Goal: Task Accomplishment & Management: Use online tool/utility

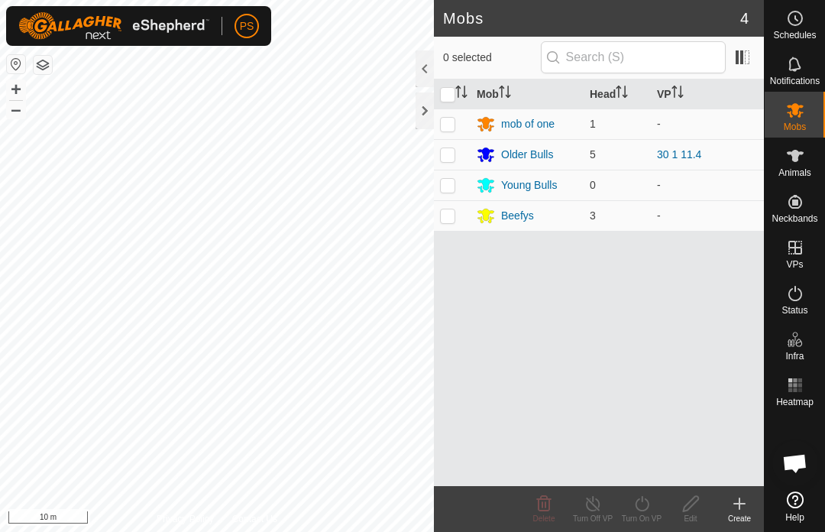
click at [532, 153] on div "Older Bulls" at bounding box center [527, 155] width 52 height 16
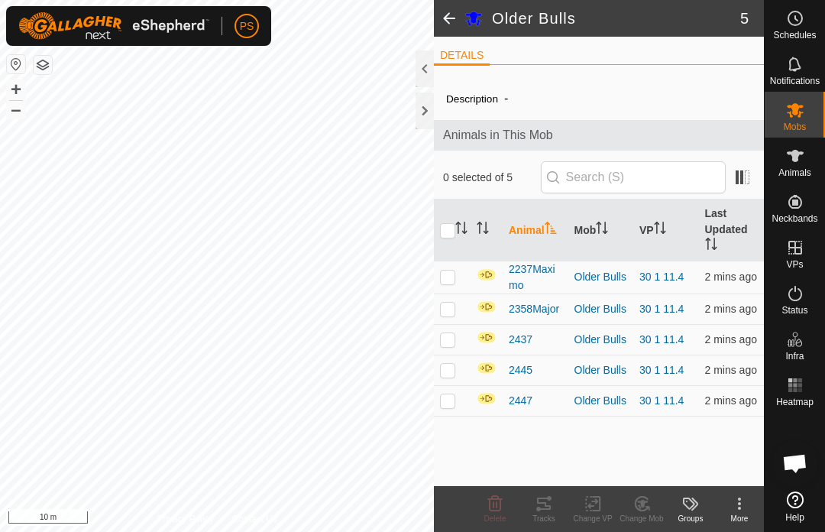
click at [455, 236] on input "checkbox" at bounding box center [447, 230] width 15 height 15
checkbox input "true"
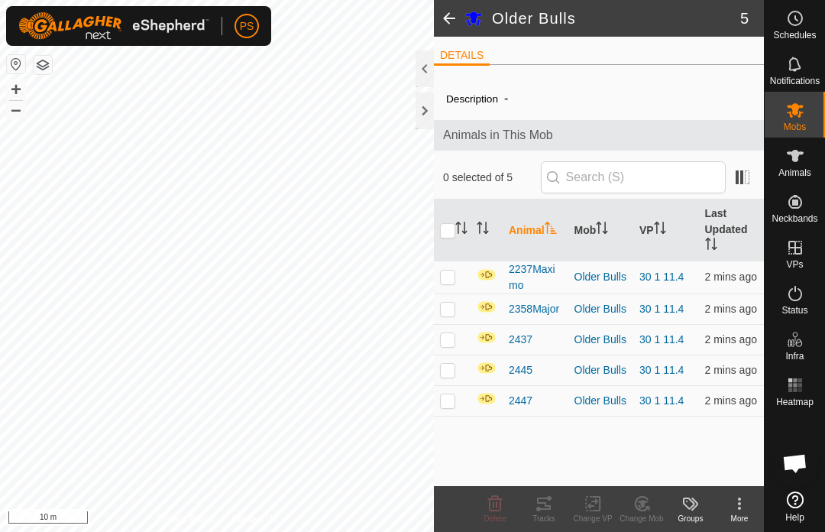
checkbox input "true"
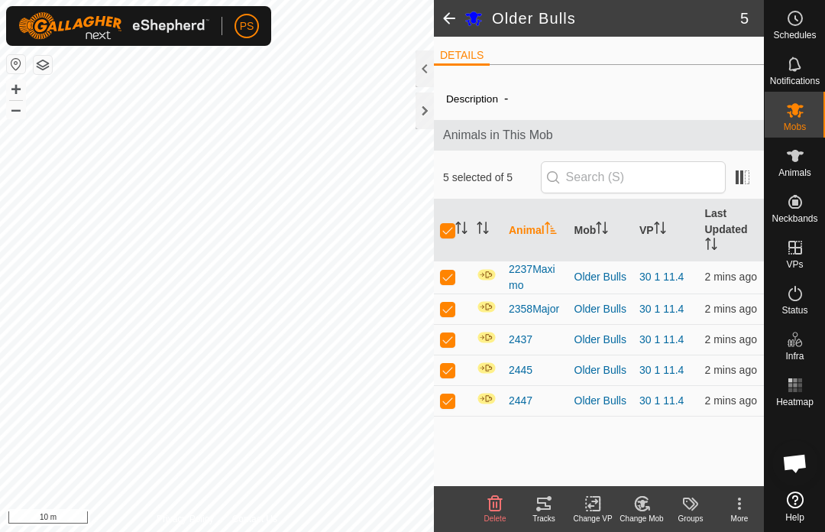
click at [552, 500] on icon at bounding box center [544, 503] width 18 height 18
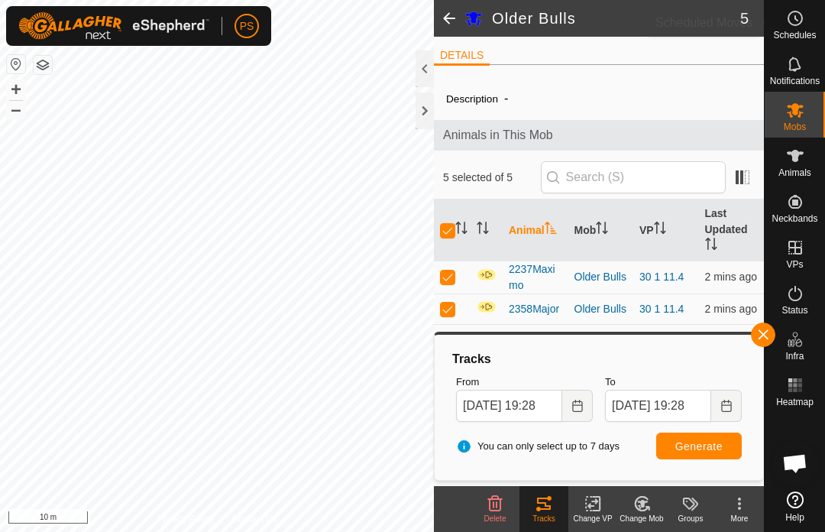
click at [804, 23] on icon at bounding box center [795, 18] width 18 height 18
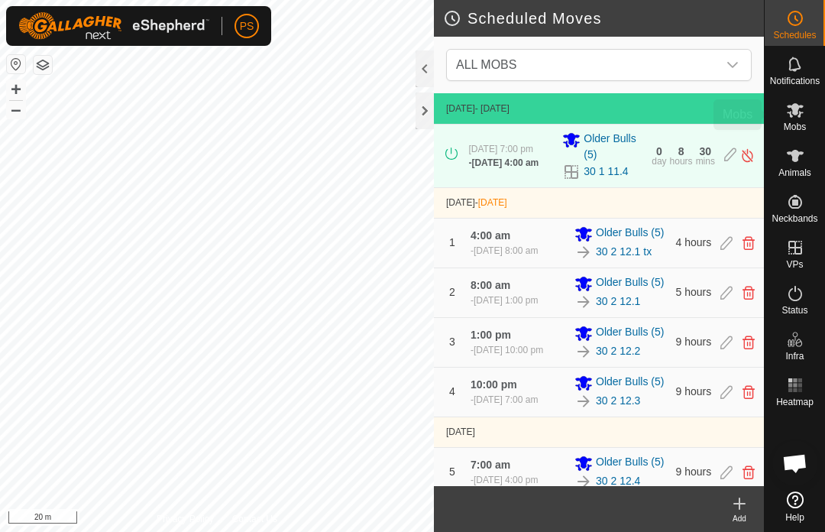
click at [799, 111] on icon at bounding box center [795, 110] width 18 height 18
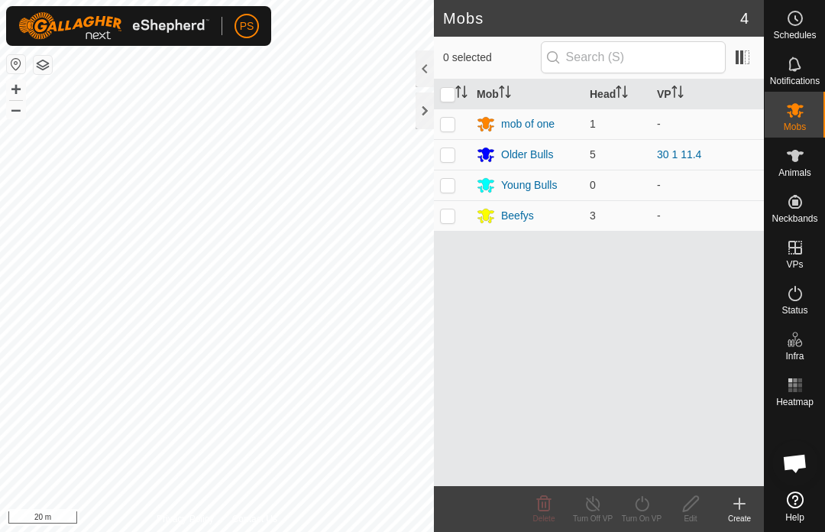
click at [530, 154] on div "Older Bulls" at bounding box center [527, 155] width 52 height 16
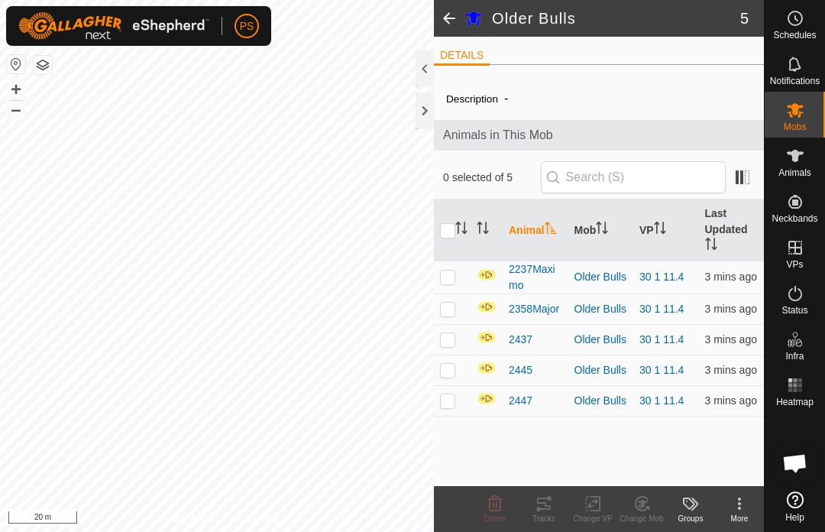
click at [450, 229] on input "checkbox" at bounding box center [447, 230] width 15 height 15
checkbox input "true"
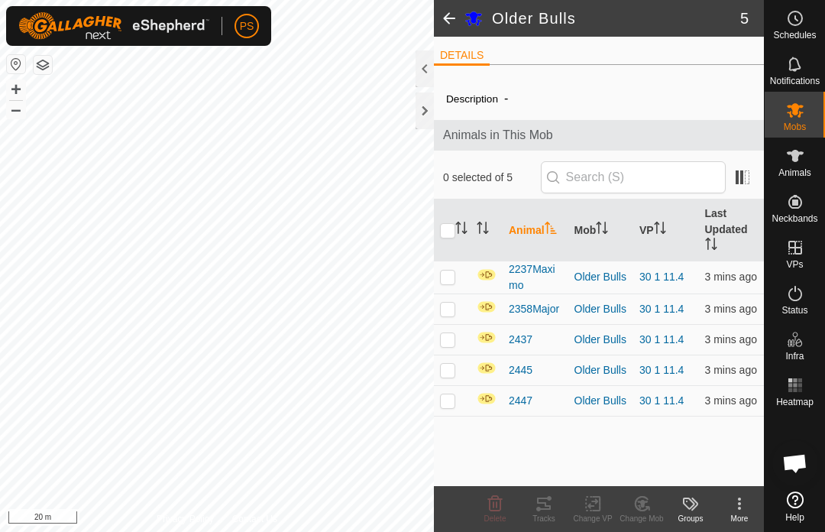
checkbox input "true"
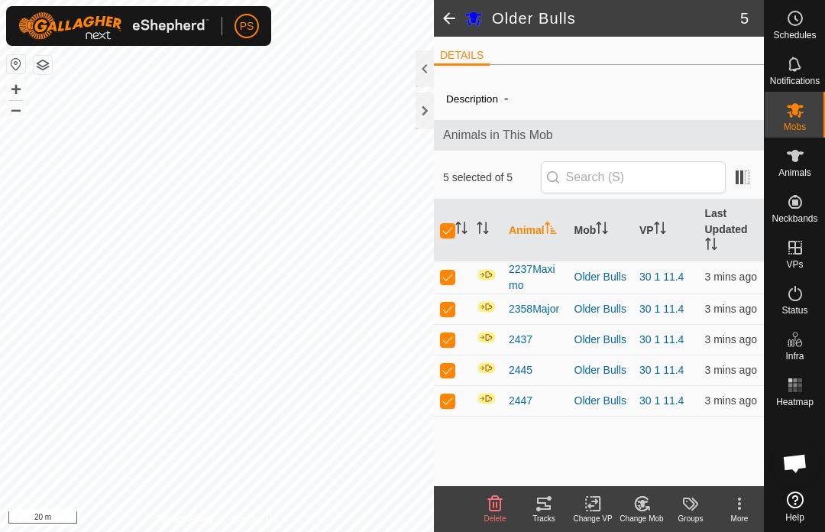
click at [548, 515] on div "Tracks" at bounding box center [543, 518] width 49 height 11
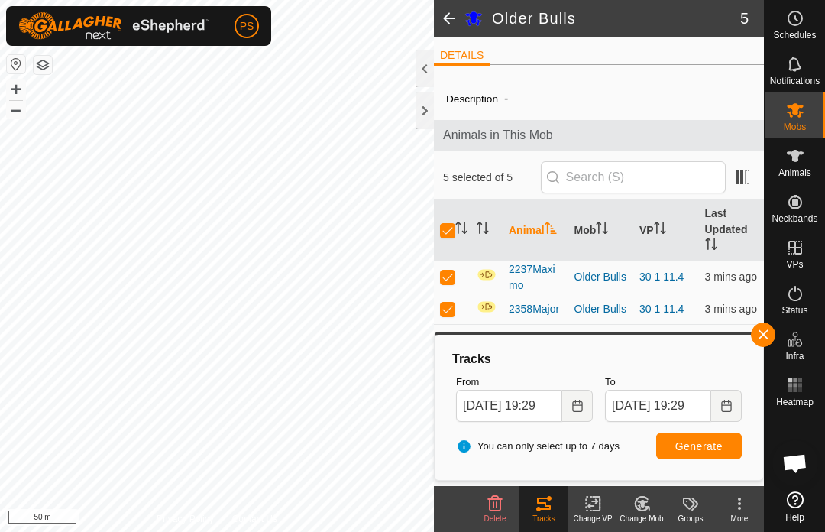
click at [577, 403] on icon "Choose Date" at bounding box center [577, 406] width 12 height 12
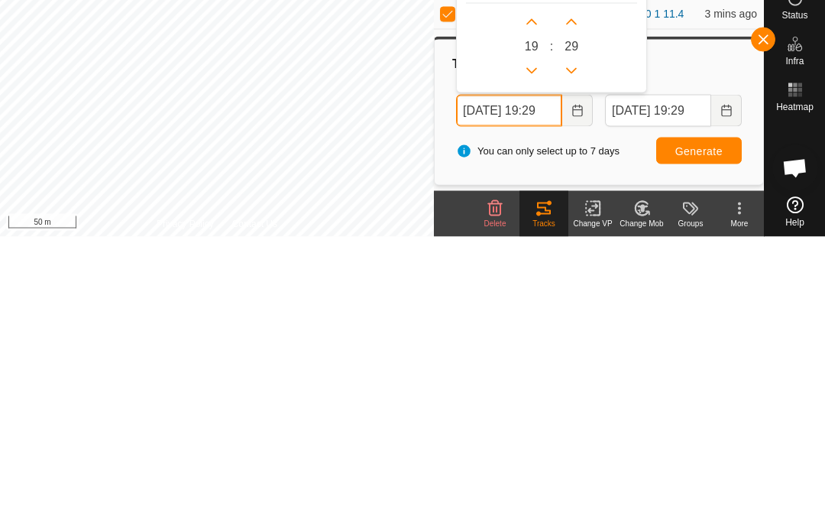
click at [535, 360] on icon "Previous Hour" at bounding box center [532, 366] width 12 height 12
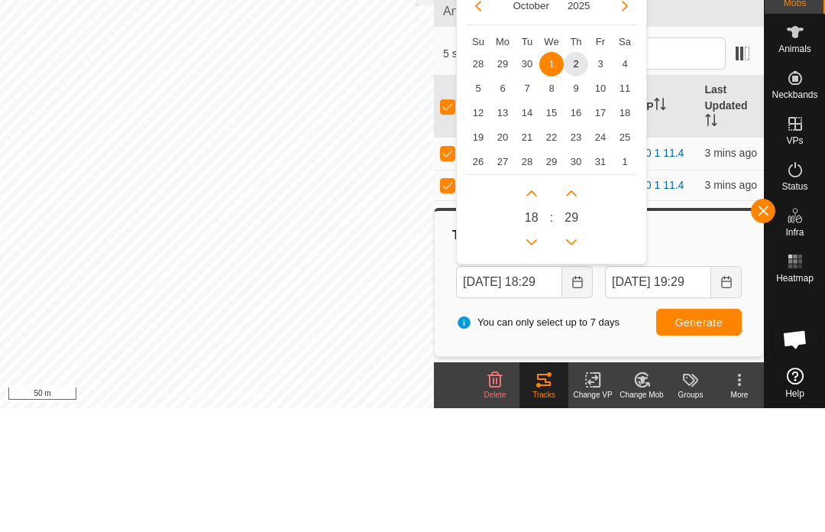
click at [580, 176] on span "2" at bounding box center [576, 188] width 24 height 24
type input "[DATE] 18:29"
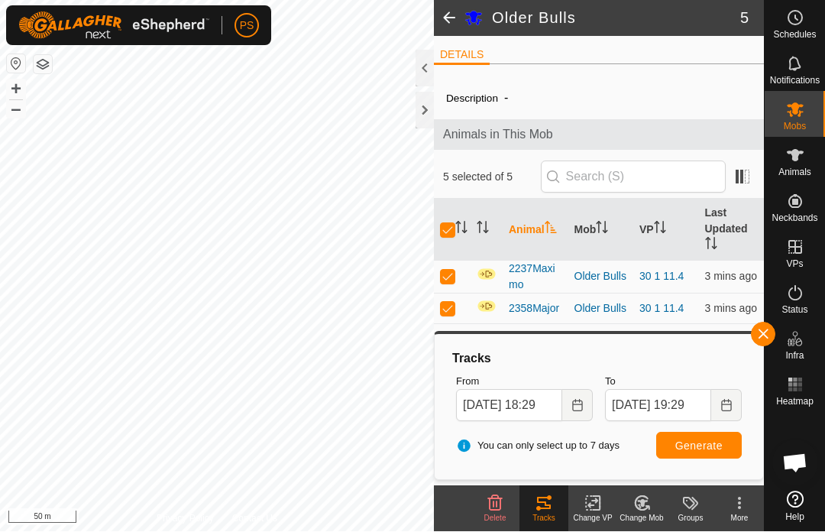
click at [703, 451] on button "Generate" at bounding box center [699, 445] width 86 height 27
click at [446, 21] on span at bounding box center [449, 18] width 31 height 37
